Goal: Check status

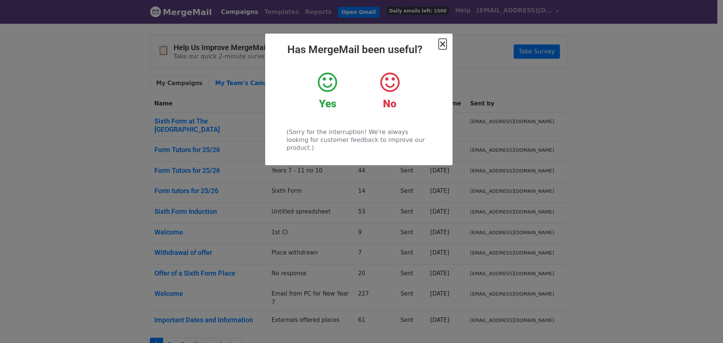
click at [444, 42] on span "×" at bounding box center [442, 44] width 8 height 11
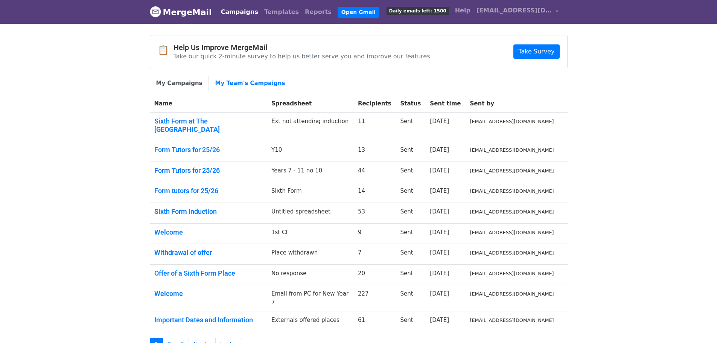
scroll to position [55, 0]
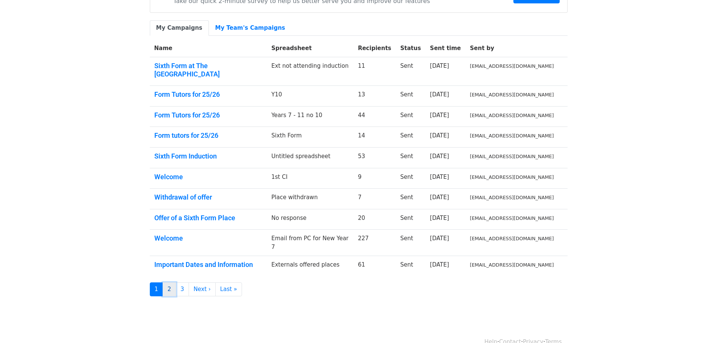
click at [165, 282] on link "2" at bounding box center [170, 289] width 14 height 14
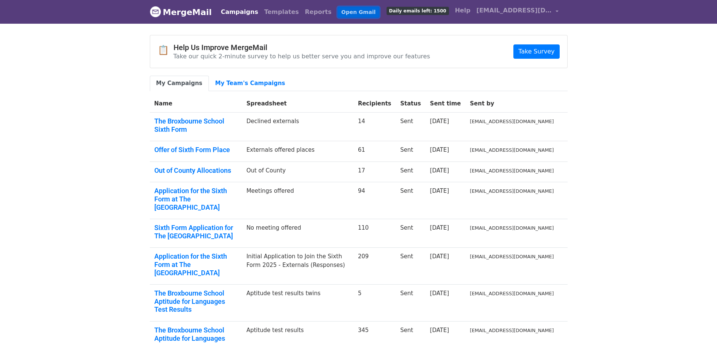
click at [338, 12] on link "Open Gmail" at bounding box center [359, 12] width 42 height 11
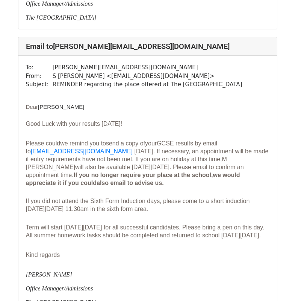
scroll to position [376, 0]
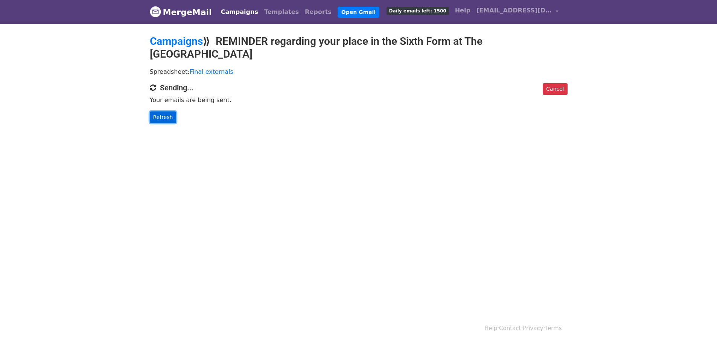
click at [166, 119] on link "Refresh" at bounding box center [163, 117] width 27 height 12
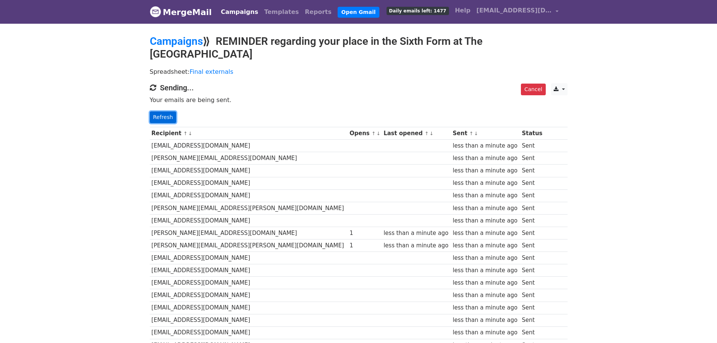
click at [166, 118] on link "Refresh" at bounding box center [163, 117] width 27 height 12
click at [158, 118] on link "Refresh" at bounding box center [163, 117] width 27 height 12
click at [162, 116] on link "Refresh" at bounding box center [163, 117] width 27 height 12
